Goal: Task Accomplishment & Management: Manage account settings

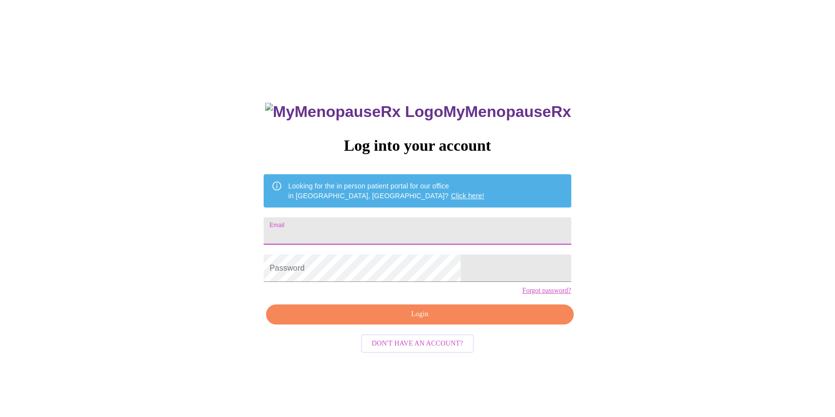
click at [387, 223] on input "Email" at bounding box center [417, 230] width 307 height 27
type input "[EMAIL_ADDRESS][DOMAIN_NAME]"
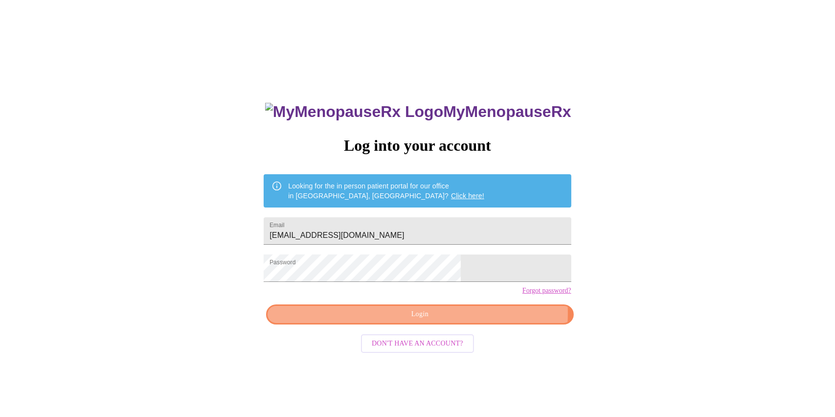
click at [472, 320] on span "Login" at bounding box center [419, 314] width 285 height 12
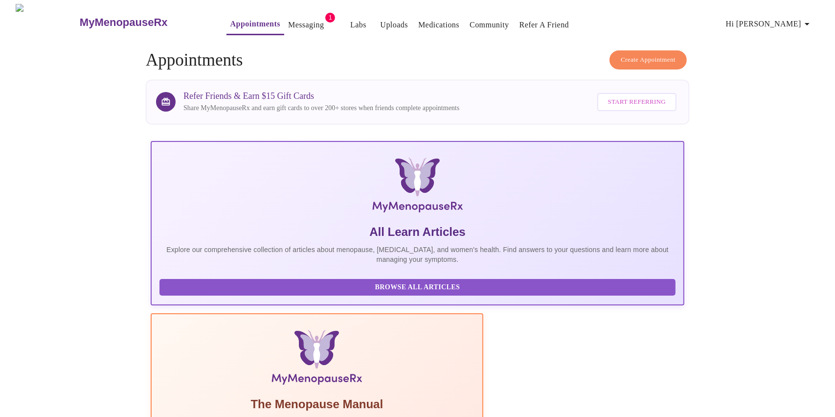
click at [297, 9] on span "Appointments Messaging 1 Labs Uploads Medications Community Refer a Friend Hi […" at bounding box center [513, 22] width 613 height 26
click at [325, 17] on span "1" at bounding box center [330, 18] width 10 height 10
click at [291, 22] on link "Messaging" at bounding box center [306, 25] width 36 height 14
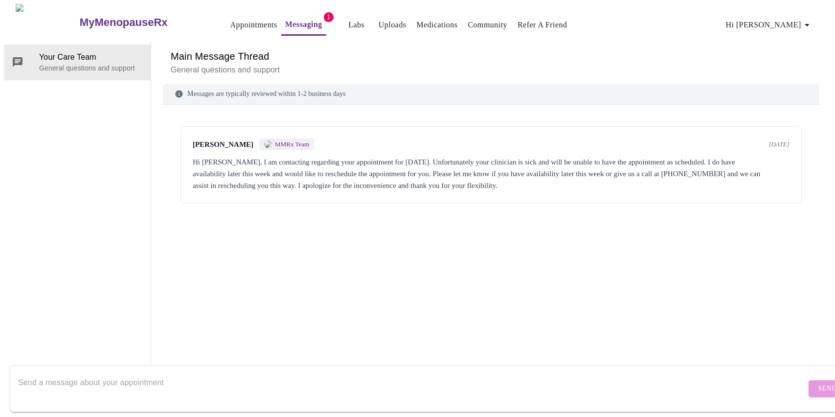
click at [230, 23] on link "Appointments" at bounding box center [253, 25] width 47 height 14
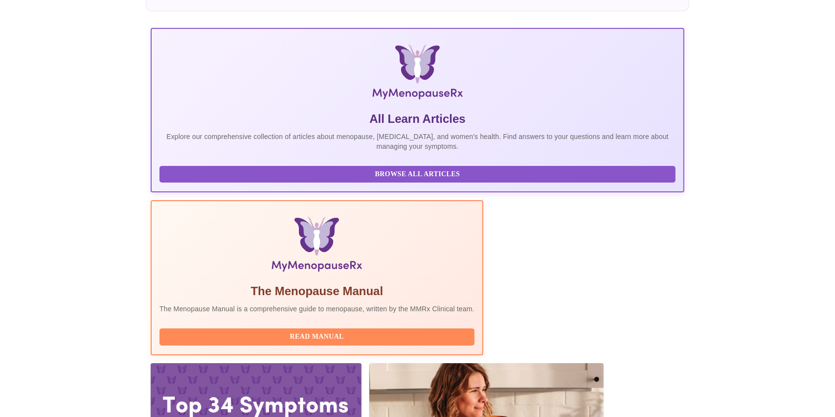
scroll to position [117, 0]
